Goal: Task Accomplishment & Management: Manage account settings

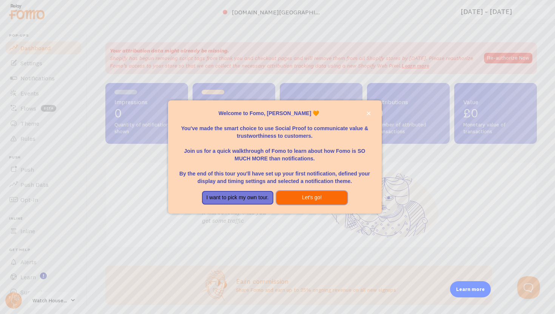
click at [286, 197] on button "Let's go!" at bounding box center [311, 198] width 71 height 14
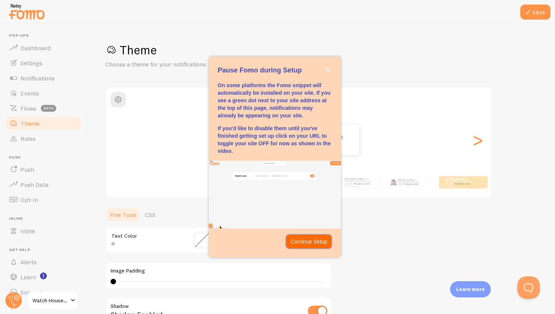
click at [298, 242] on p "Continue Setup" at bounding box center [309, 242] width 37 height 8
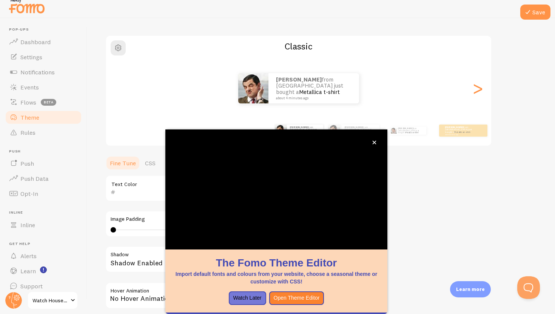
scroll to position [7, 0]
click at [376, 143] on icon "close," at bounding box center [374, 143] width 4 height 4
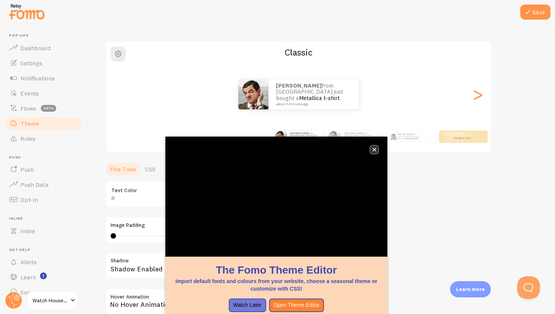
click at [373, 150] on icon "close," at bounding box center [374, 150] width 4 height 4
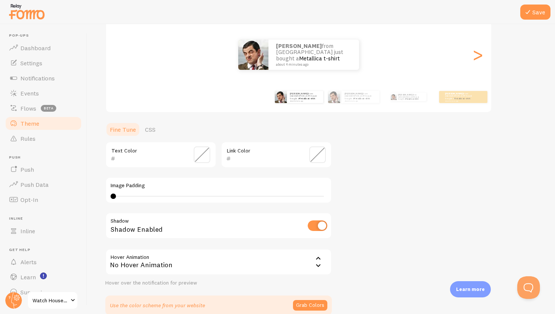
scroll to position [88, 0]
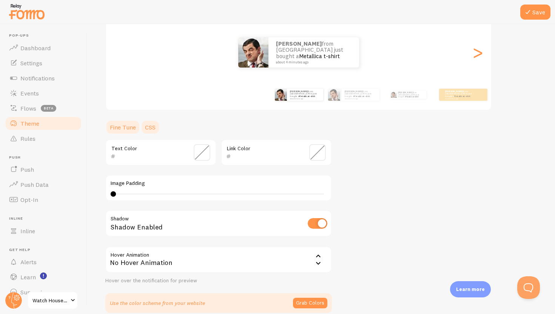
click at [150, 130] on link "CSS" at bounding box center [151, 127] width 20 height 15
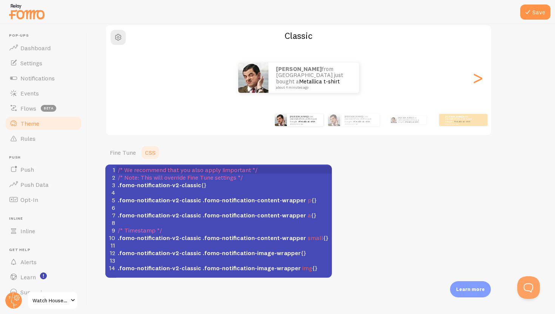
scroll to position [62, 0]
click at [125, 156] on link "Fine Tune" at bounding box center [122, 152] width 35 height 15
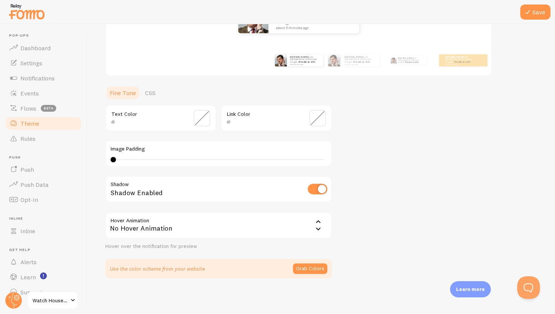
scroll to position [123, 0]
click at [316, 266] on button "Grab Colors" at bounding box center [310, 268] width 34 height 11
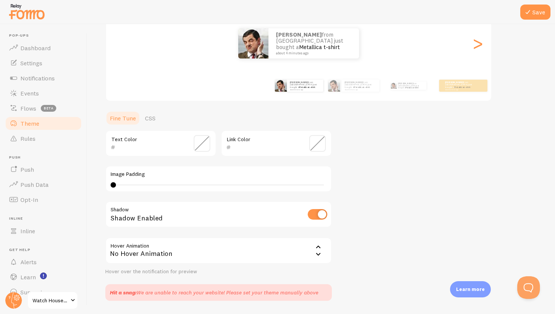
scroll to position [98, 0]
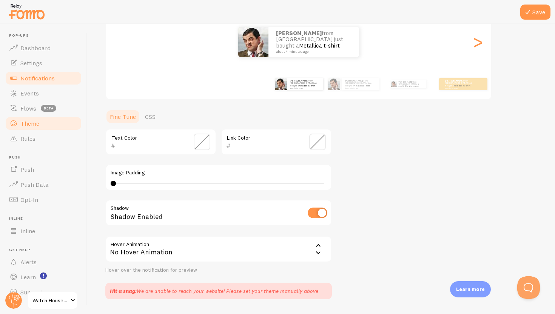
click at [56, 80] on link "Notifications" at bounding box center [44, 78] width 78 height 15
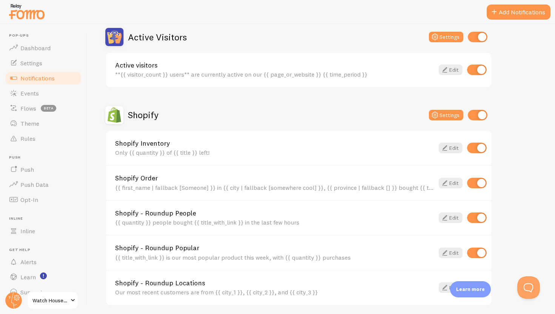
scroll to position [187, 0]
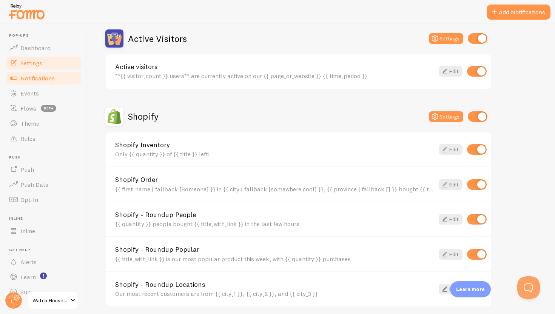
click at [56, 56] on link "Settings" at bounding box center [44, 63] width 78 height 15
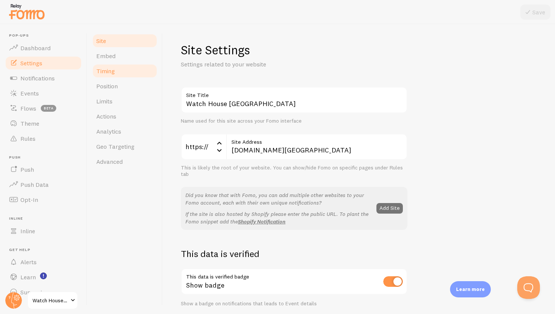
click at [127, 75] on link "Timing" at bounding box center [125, 70] width 66 height 15
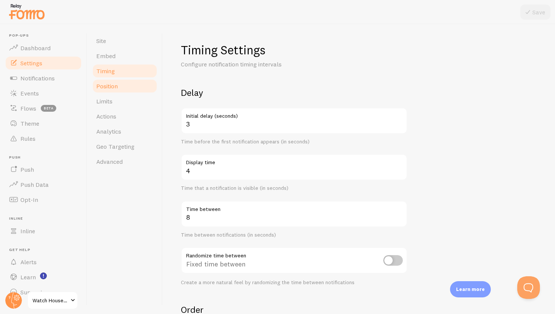
click at [124, 83] on link "Position" at bounding box center [125, 86] width 66 height 15
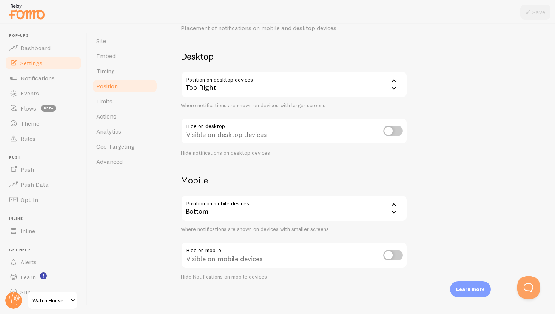
scroll to position [39, 0]
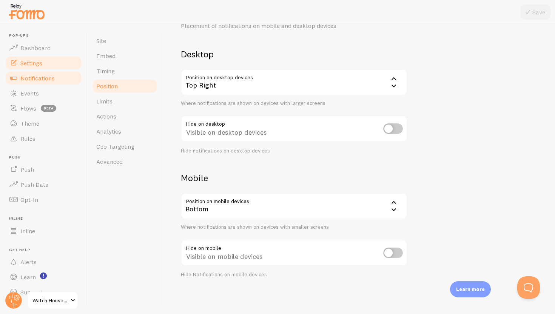
click at [57, 81] on link "Notifications" at bounding box center [44, 78] width 78 height 15
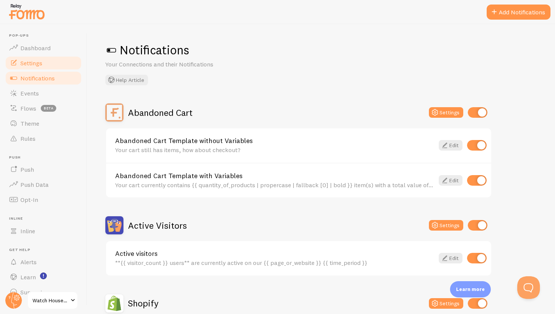
click at [56, 61] on link "Settings" at bounding box center [44, 63] width 78 height 15
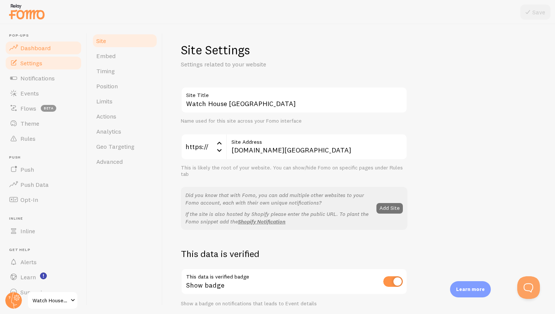
click at [57, 53] on link "Dashboard" at bounding box center [44, 47] width 78 height 15
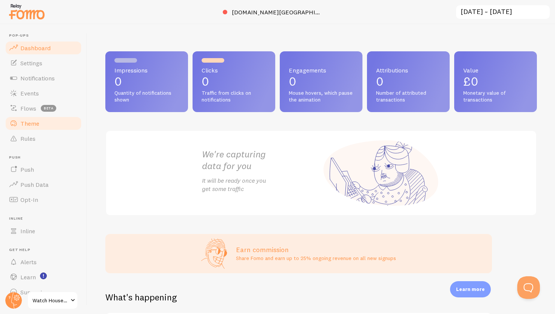
click at [49, 121] on link "Theme" at bounding box center [44, 123] width 78 height 15
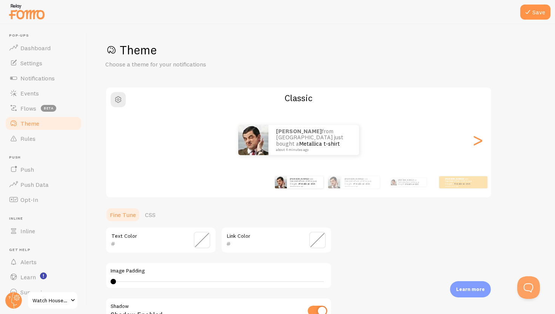
scroll to position [39, 0]
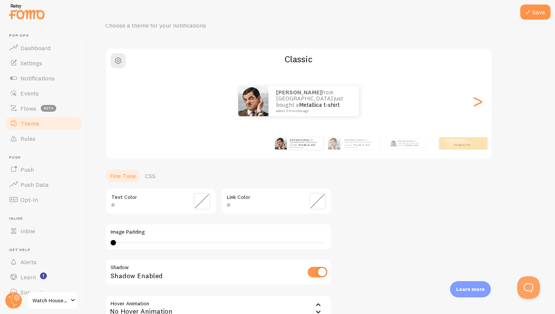
click at [321, 205] on span at bounding box center [317, 201] width 17 height 17
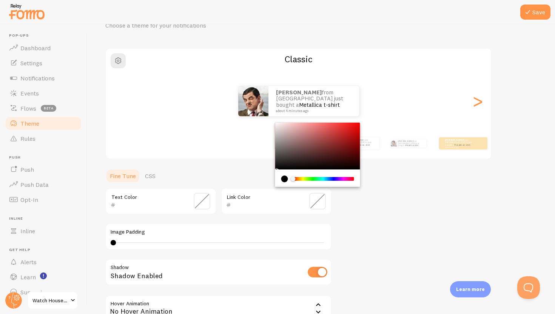
click at [283, 200] on div "Link Color" at bounding box center [276, 201] width 111 height 26
click at [232, 208] on input "text" at bounding box center [265, 205] width 69 height 9
paste input "004d43"
type input "004d43"
click at [361, 210] on div "Theme Choose a theme for your notifications Classic Abdirizak from [GEOGRAPHIC_…" at bounding box center [321, 182] width 432 height 358
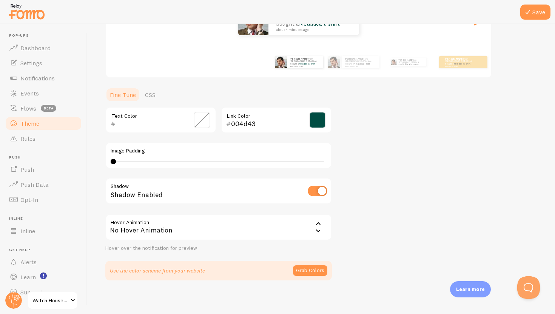
scroll to position [123, 0]
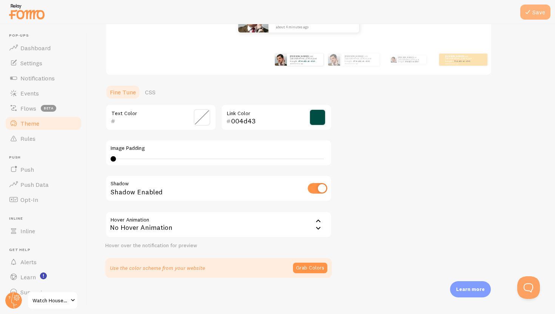
click at [528, 16] on icon at bounding box center [528, 12] width 9 height 9
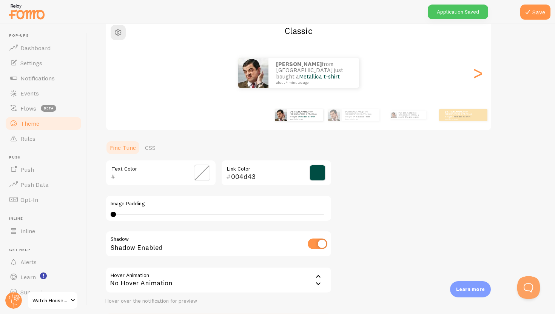
scroll to position [17, 0]
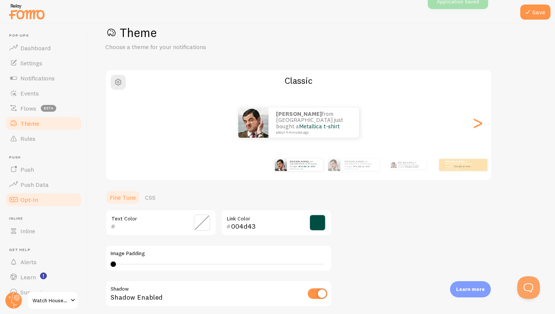
click at [50, 201] on link "Opt-In" at bounding box center [44, 199] width 78 height 15
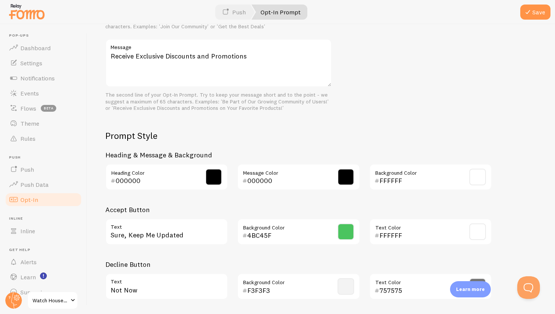
scroll to position [263, 0]
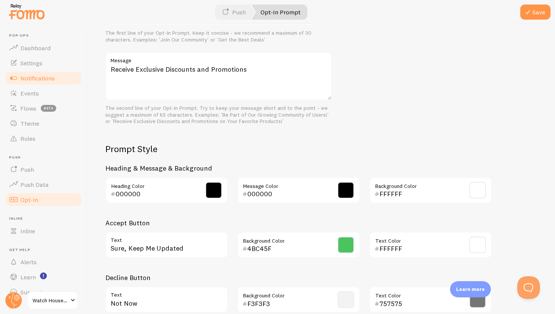
click at [58, 81] on link "Notifications" at bounding box center [44, 78] width 78 height 15
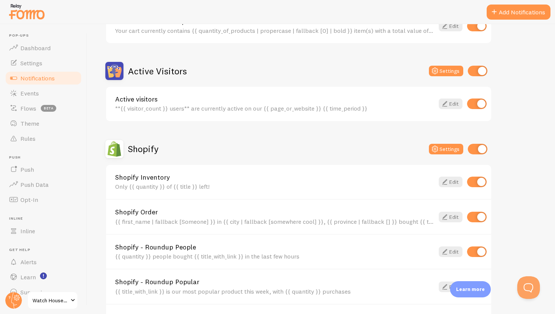
scroll to position [157, 0]
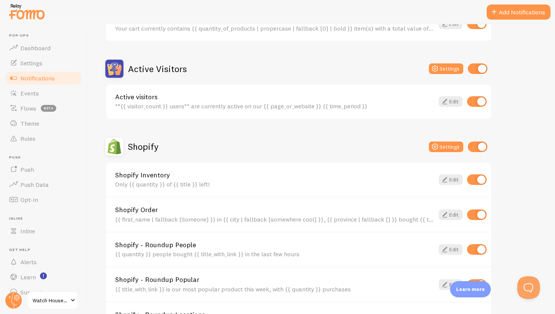
click at [476, 99] on input "checkbox" at bounding box center [477, 101] width 20 height 11
checkbox input "false"
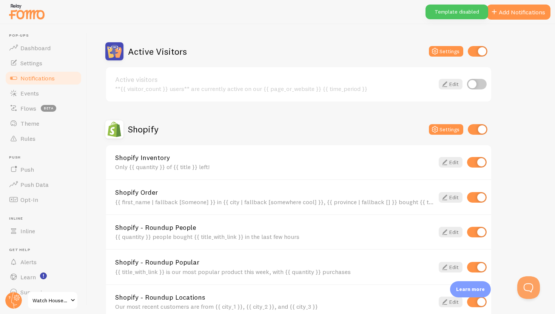
scroll to position [176, 0]
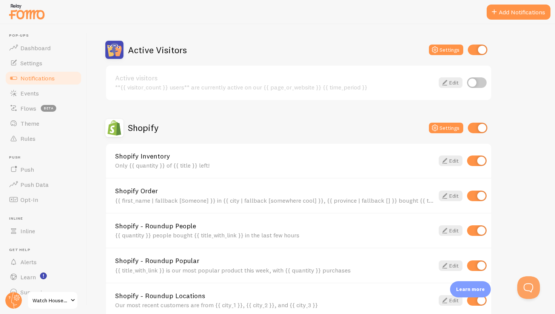
click at [481, 162] on input "checkbox" at bounding box center [477, 161] width 20 height 11
checkbox input "false"
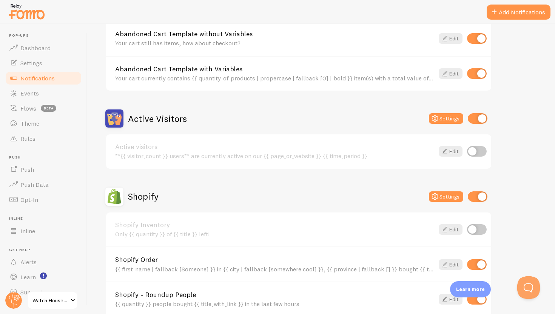
scroll to position [0, 0]
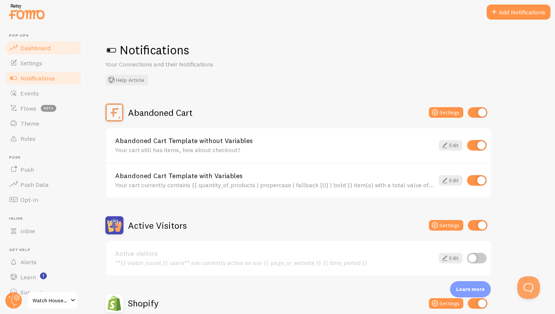
click at [38, 49] on span "Dashboard" at bounding box center [35, 48] width 30 height 8
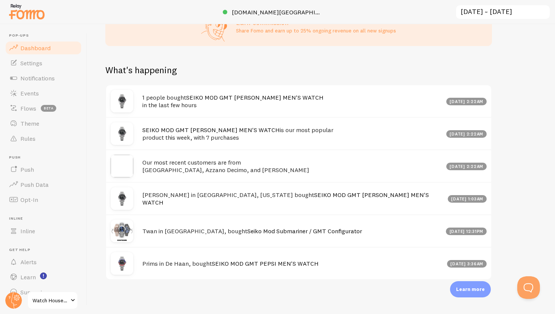
scroll to position [343, 0]
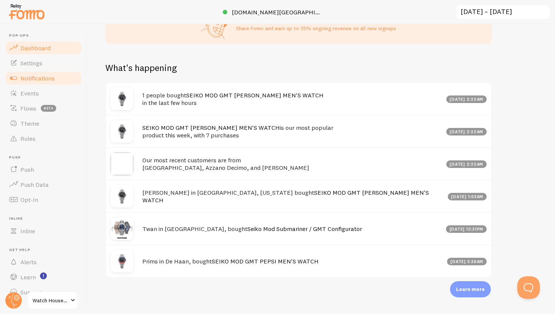
click at [56, 82] on link "Notifications" at bounding box center [44, 78] width 78 height 15
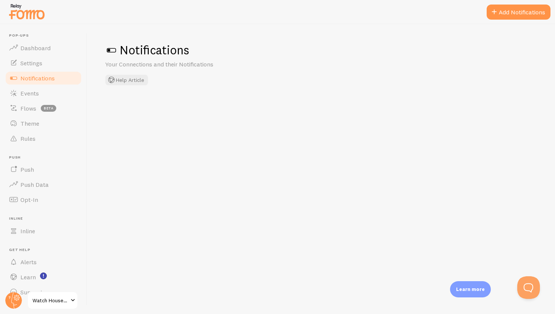
checkbox input "false"
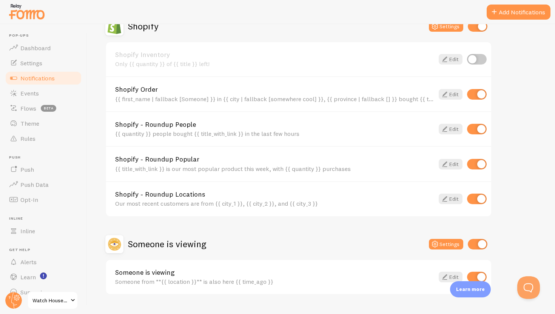
scroll to position [275, 0]
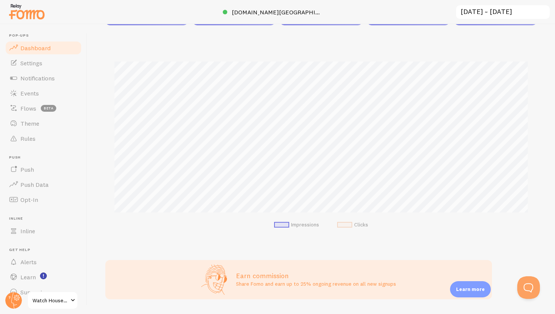
scroll to position [343, 0]
